Goal: Information Seeking & Learning: Learn about a topic

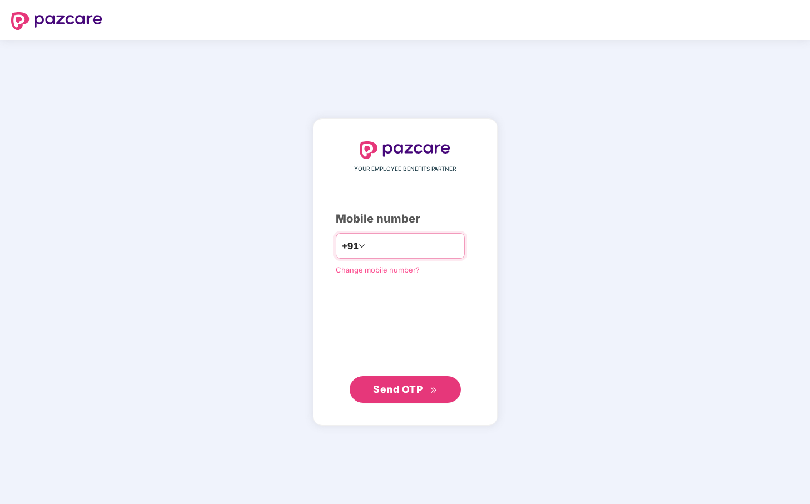
type input "**********"
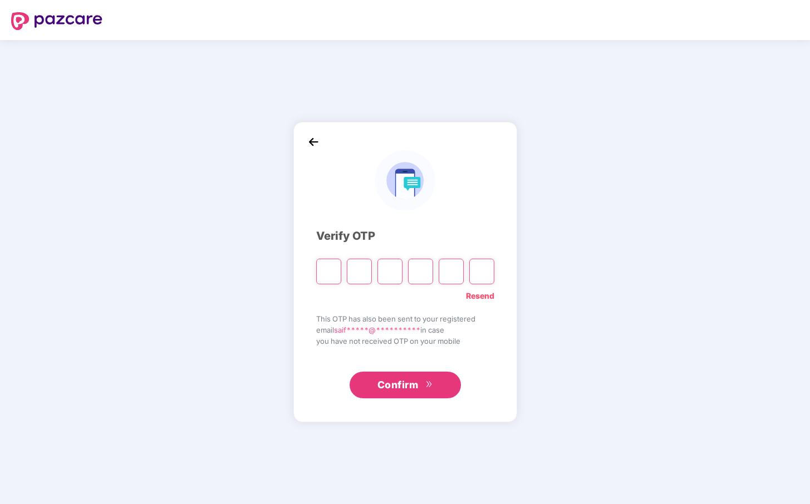
paste input "*"
type input "*"
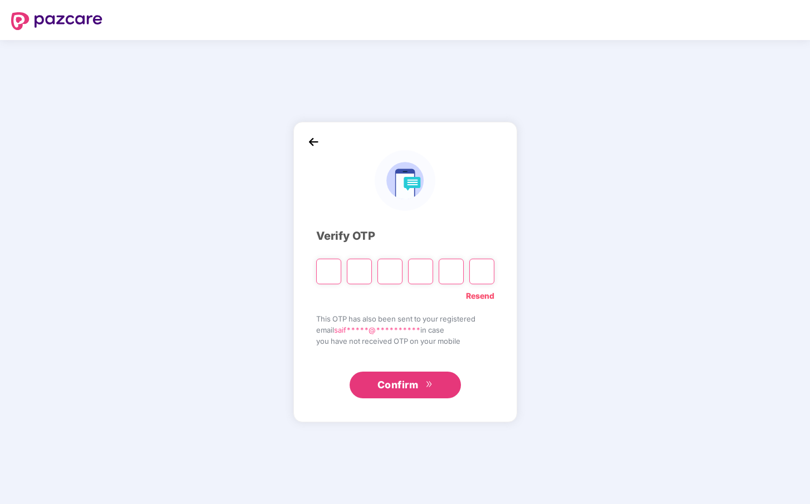
type input "*"
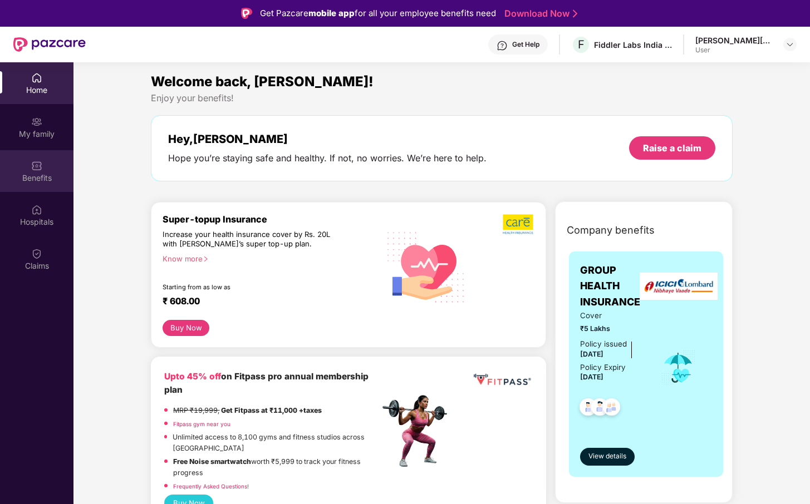
click at [36, 176] on div "Benefits" at bounding box center [36, 178] width 73 height 11
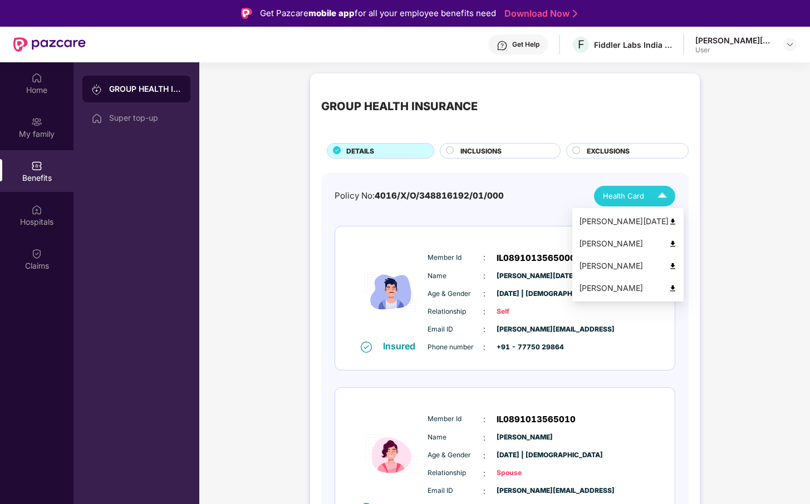
click at [614, 198] on span "Health Card" at bounding box center [623, 196] width 41 height 12
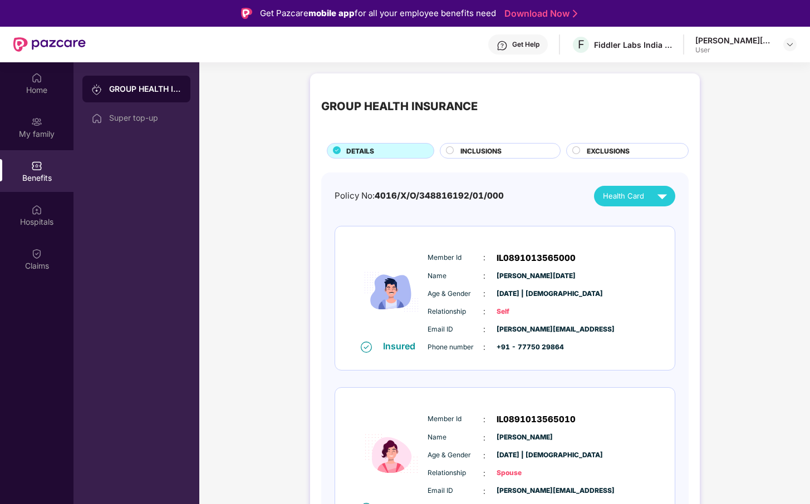
click at [498, 154] on span "INCLUSIONS" at bounding box center [480, 151] width 41 height 11
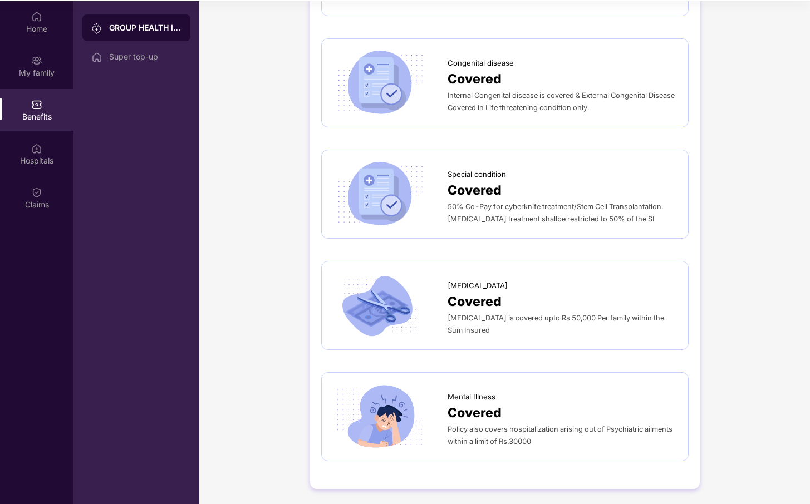
scroll to position [62, 0]
click at [465, 281] on span "[MEDICAL_DATA]" at bounding box center [477, 285] width 60 height 12
click at [459, 293] on span "Covered" at bounding box center [474, 300] width 54 height 20
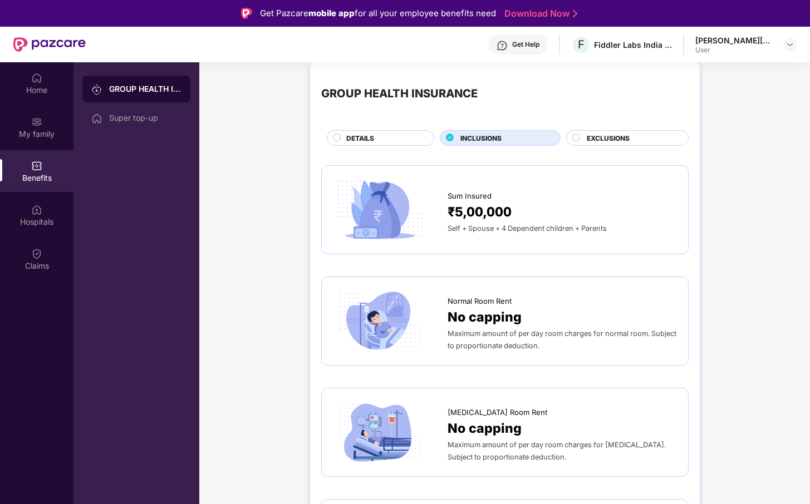
scroll to position [0, 0]
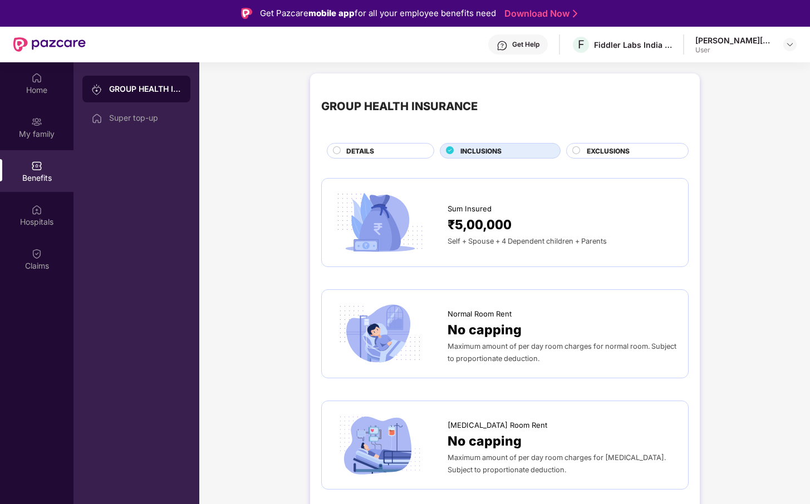
click at [609, 157] on div "EXCLUSIONS" at bounding box center [631, 152] width 101 height 12
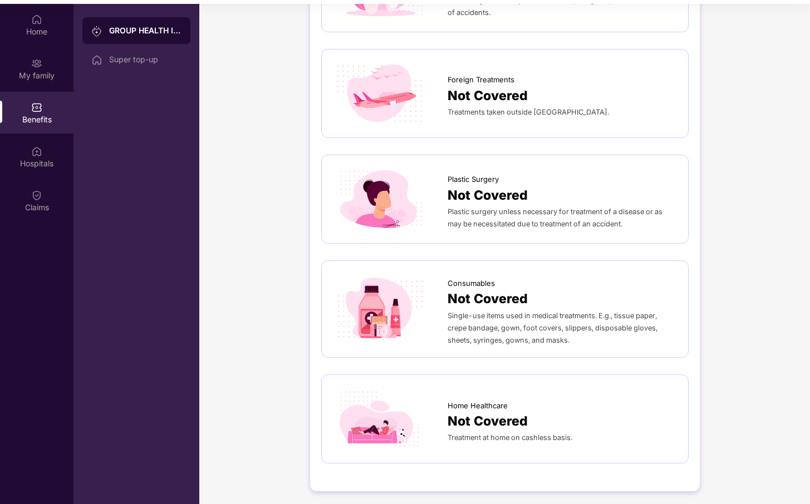
scroll to position [62, 0]
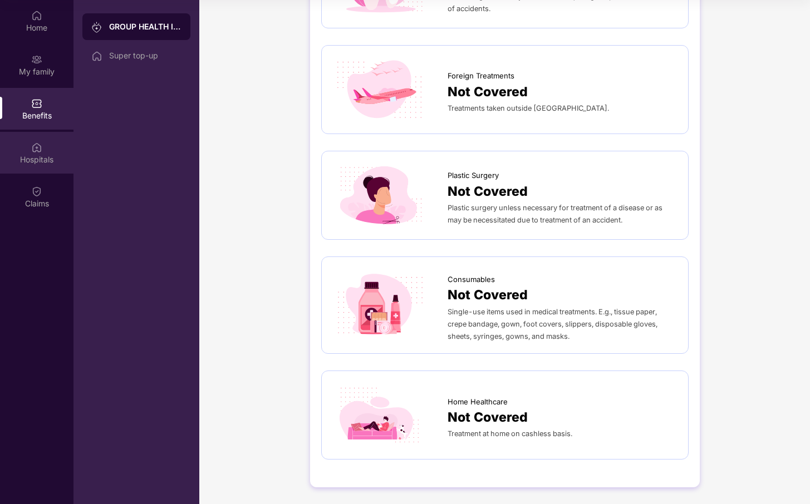
click at [50, 150] on div "Hospitals" at bounding box center [36, 153] width 73 height 42
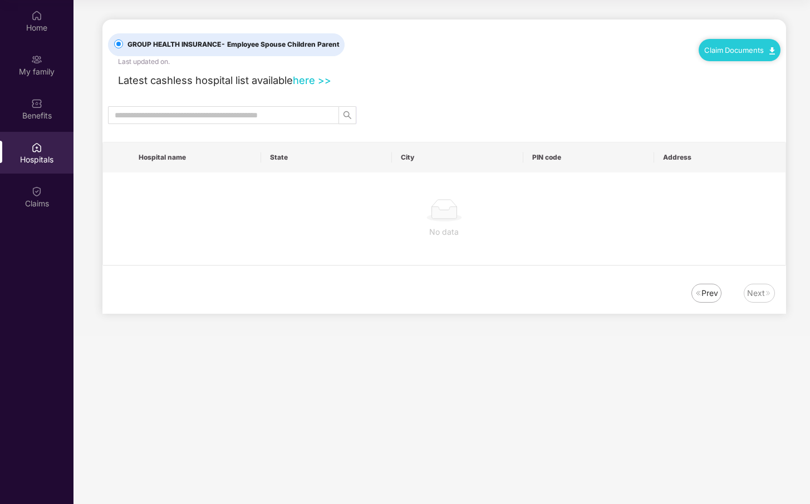
scroll to position [0, 0]
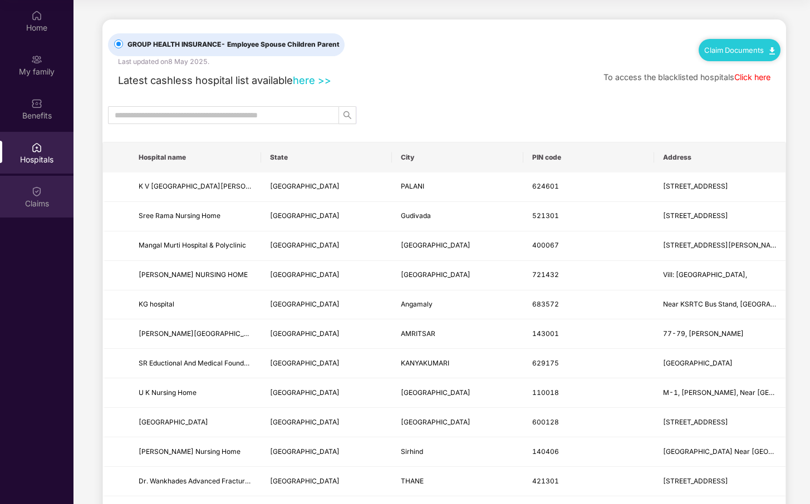
click at [58, 187] on div "Claims" at bounding box center [36, 197] width 73 height 42
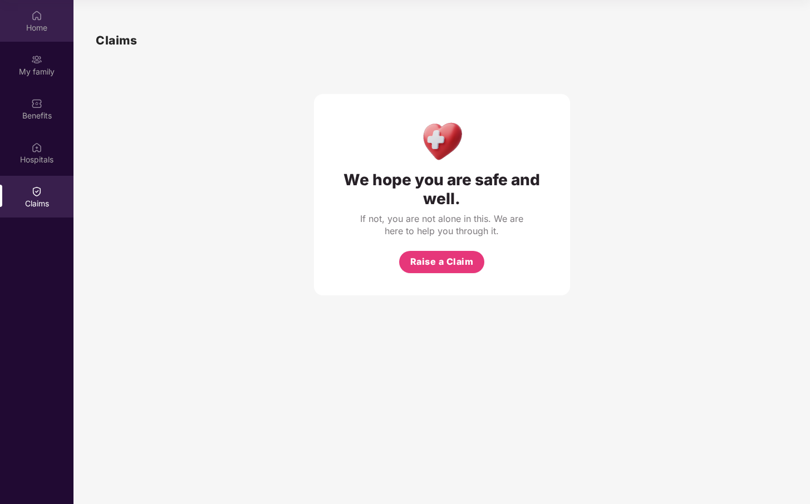
click at [27, 31] on div "Home" at bounding box center [36, 27] width 73 height 11
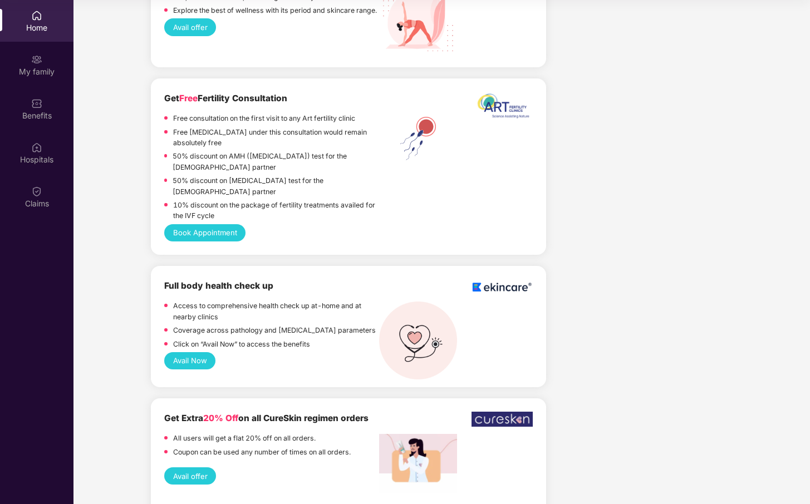
scroll to position [1470, 0]
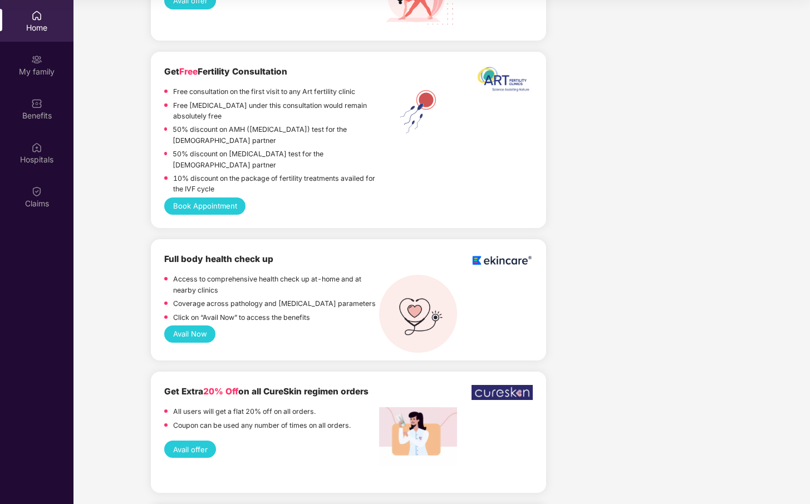
click at [209, 337] on button "Avail Now" at bounding box center [189, 334] width 51 height 17
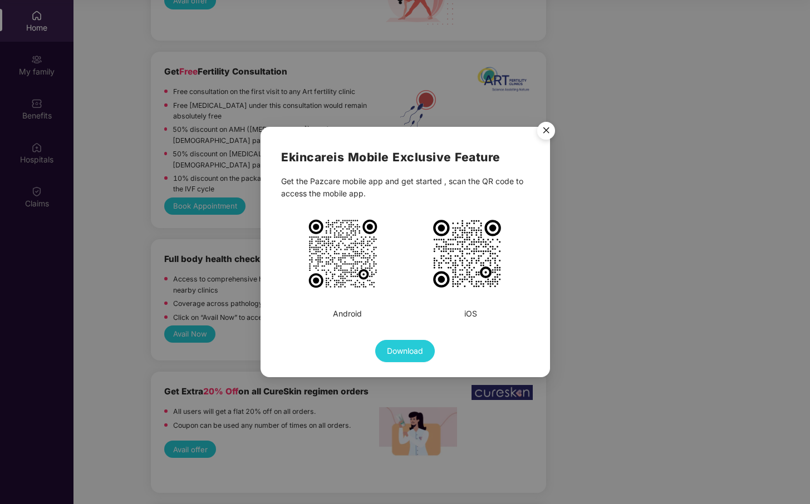
click at [546, 127] on img "Close" at bounding box center [545, 132] width 31 height 31
